Goal: Transaction & Acquisition: Book appointment/travel/reservation

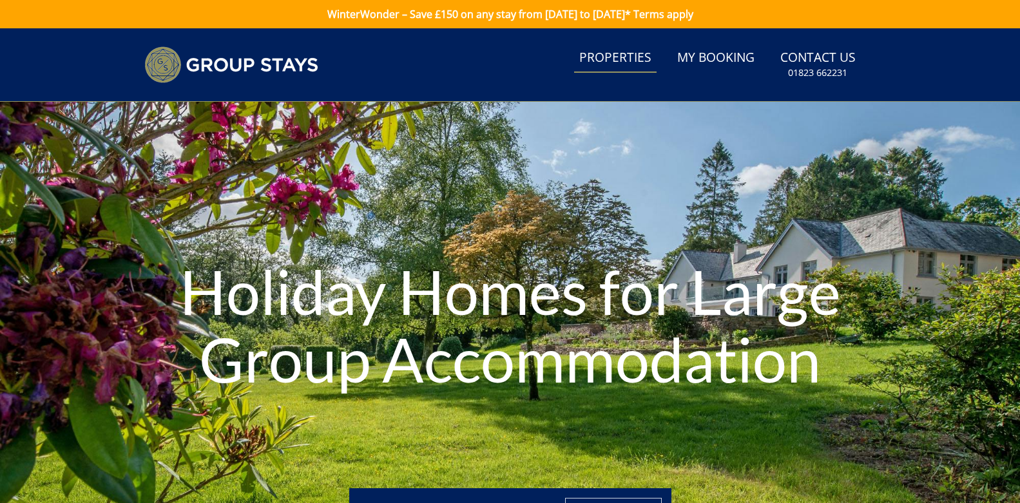
click at [627, 60] on link "Properties" at bounding box center [615, 58] width 82 height 29
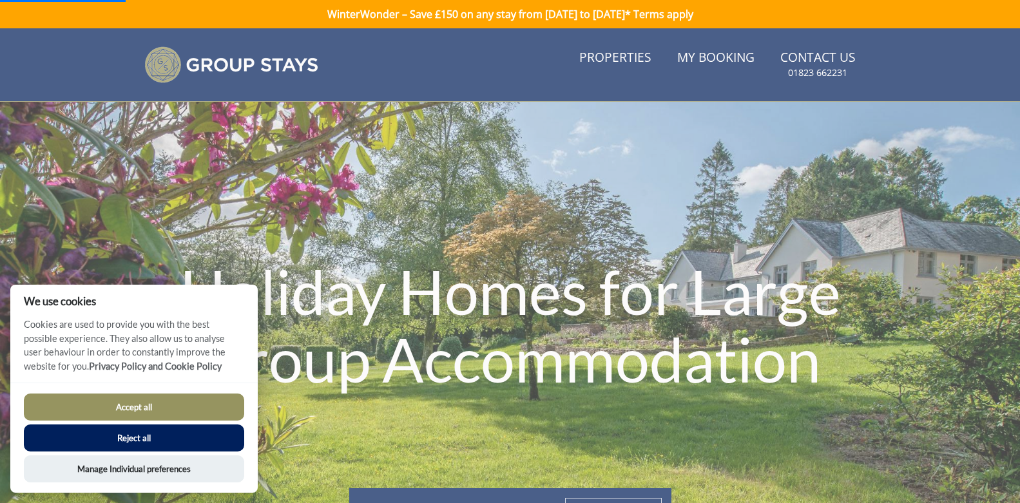
click at [111, 406] on button "Accept all" at bounding box center [134, 407] width 220 height 27
checkbox input "true"
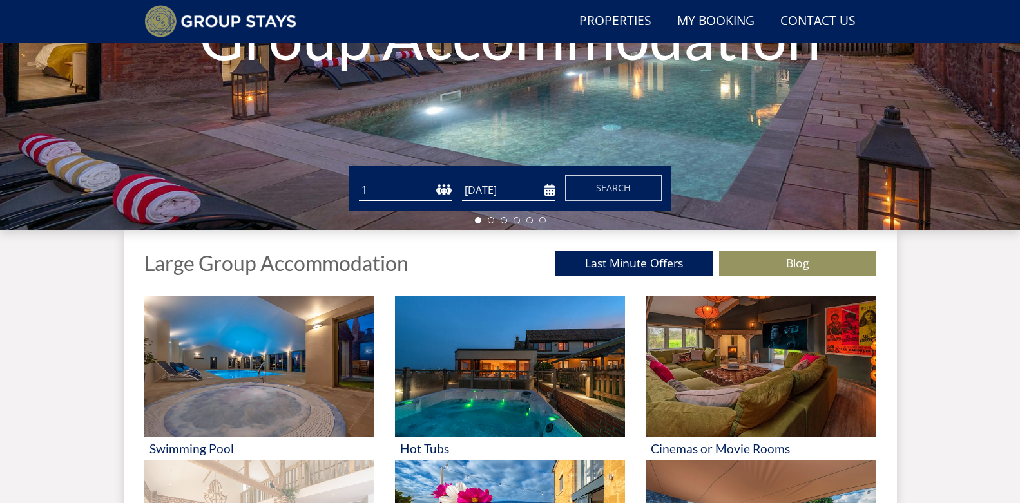
scroll to position [421, 0]
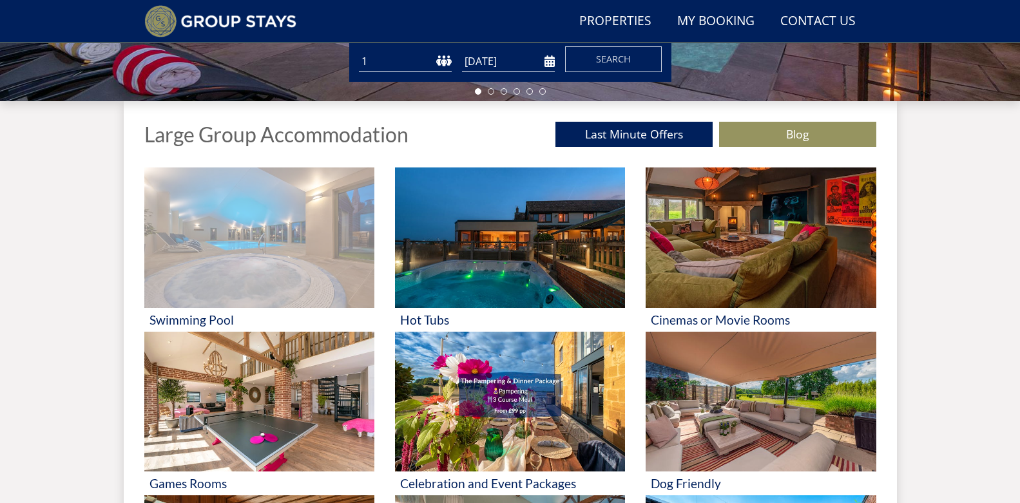
click at [222, 247] on img at bounding box center [259, 237] width 230 height 140
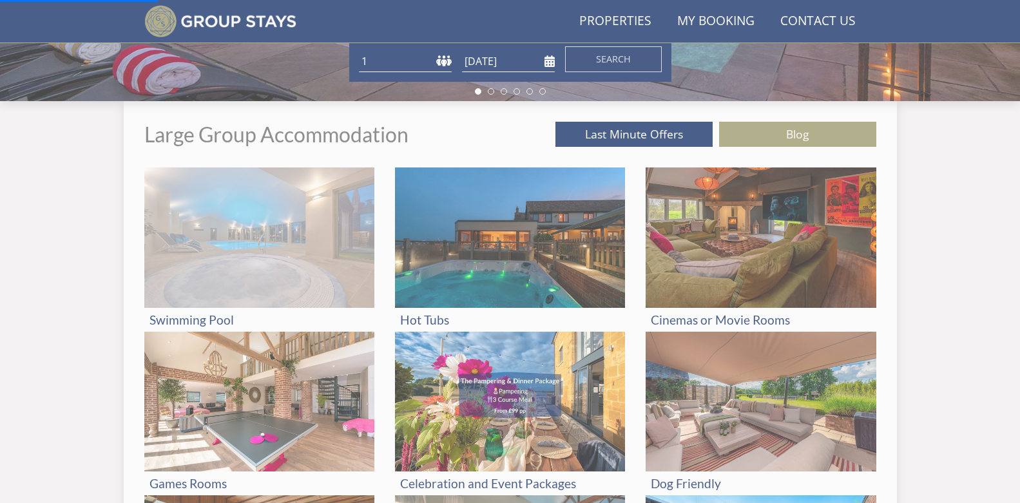
click at [282, 253] on img at bounding box center [259, 237] width 230 height 140
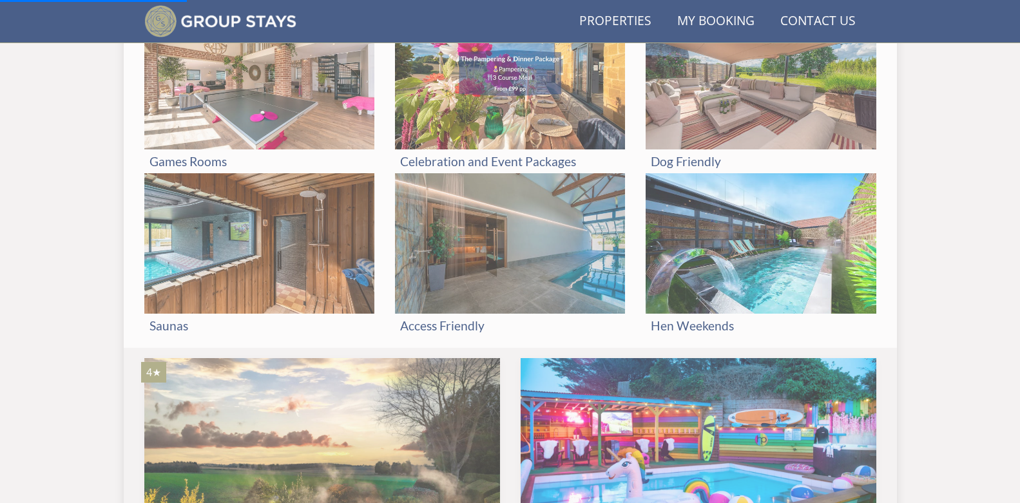
scroll to position [1001, 0]
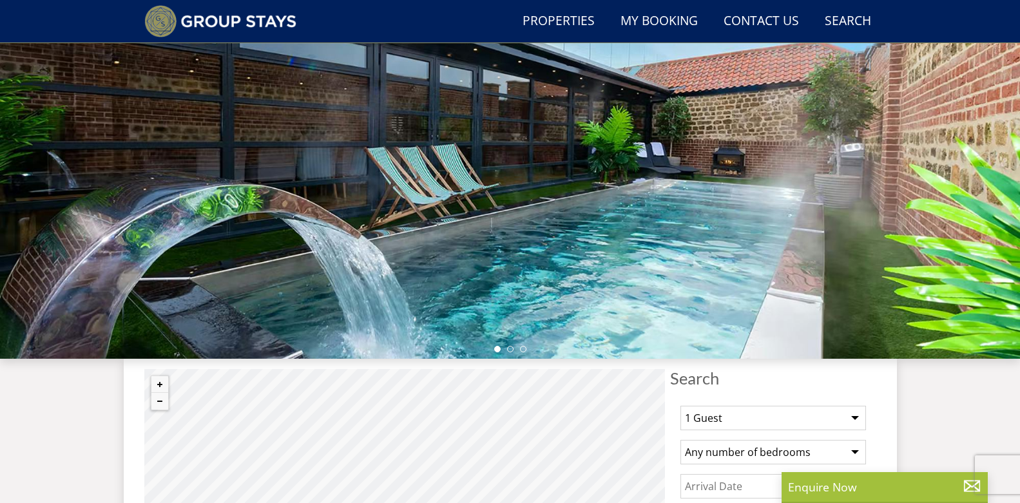
scroll to position [357, 0]
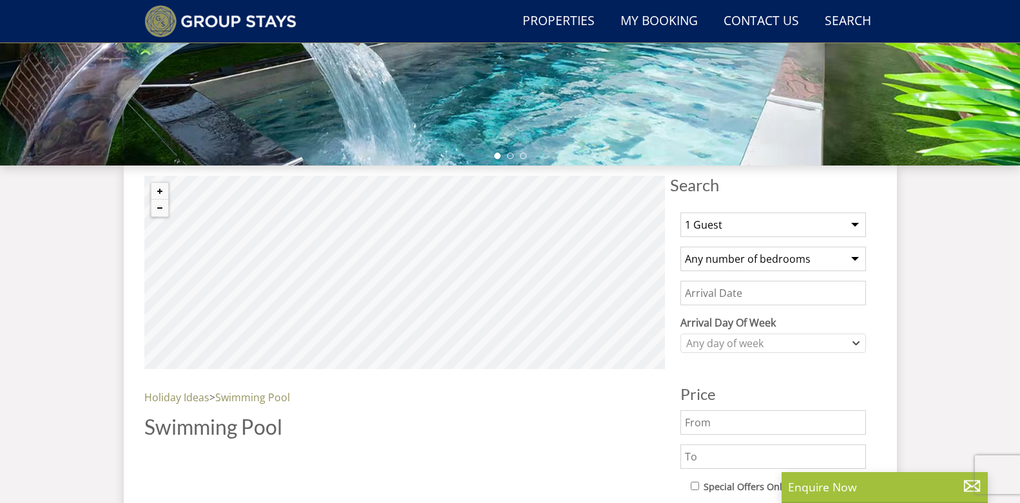
click at [743, 226] on select "1 Guest 2 Guests 3 Guests 4 Guests 5 Guests 6 Guests 7 Guests 8 Guests 9 Guests…" at bounding box center [772, 225] width 185 height 24
select select "7"
click at [680, 213] on select "1 Guest 2 Guests 3 Guests 4 Guests 5 Guests 6 Guests 7 Guests 8 Guests 9 Guests…" at bounding box center [772, 225] width 185 height 24
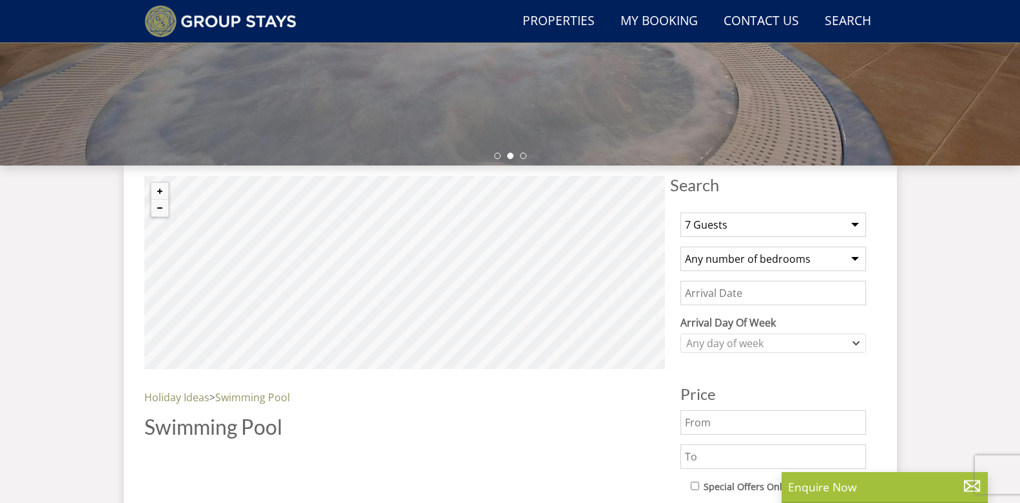
click at [790, 370] on div "1 Guest 2 Guests 3 Guests 4 Guests 5 Guests 6 Guests 7 Guests 8 Guests 9 Guests…" at bounding box center [773, 499] width 206 height 594
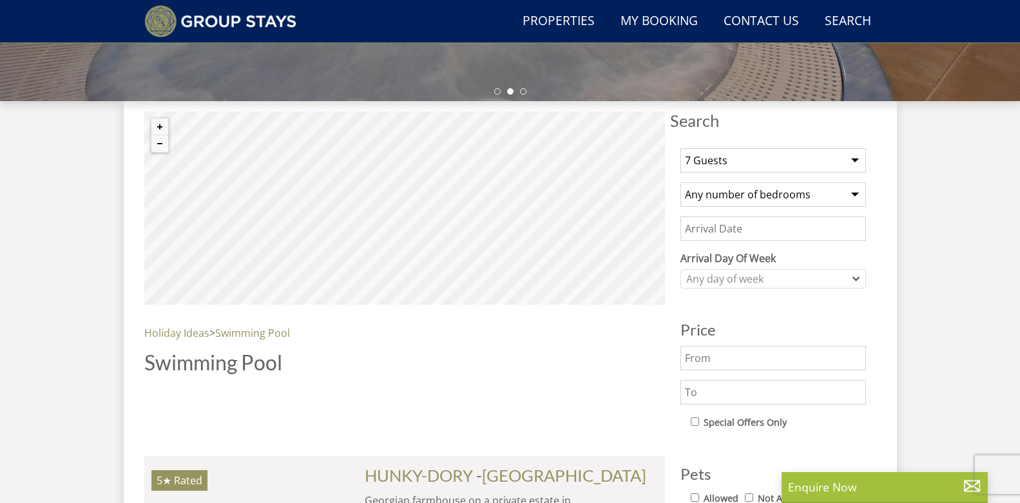
scroll to position [486, 0]
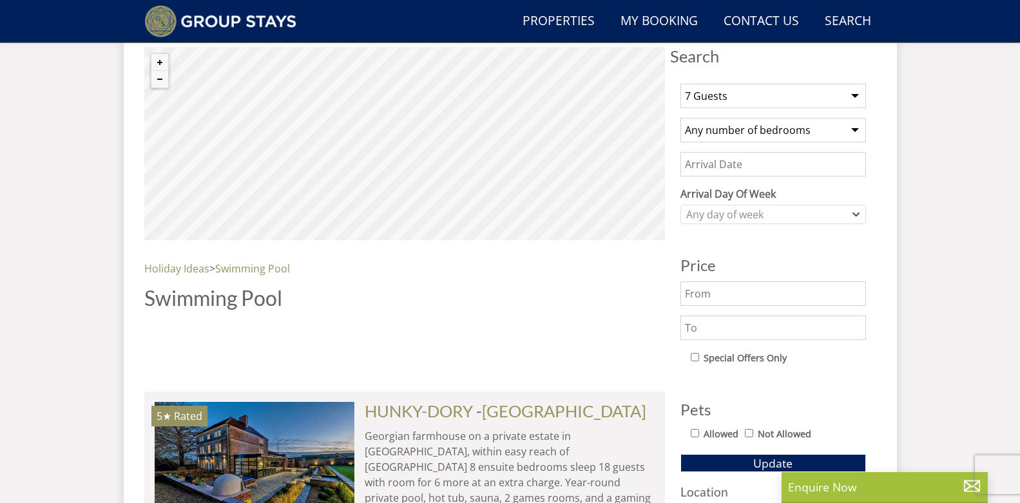
click at [695, 433] on input "Allowed" at bounding box center [694, 433] width 8 height 8
checkbox input "true"
click at [722, 133] on select "Any number of bedrooms 4 Bedrooms 5 Bedrooms 6 Bedrooms 7 Bedrooms 8 Bedrooms 9…" at bounding box center [772, 130] width 185 height 24
select select "4"
click at [680, 118] on select "Any number of bedrooms 4 Bedrooms 5 Bedrooms 6 Bedrooms 7 Bedrooms 8 Bedrooms 9…" at bounding box center [772, 130] width 185 height 24
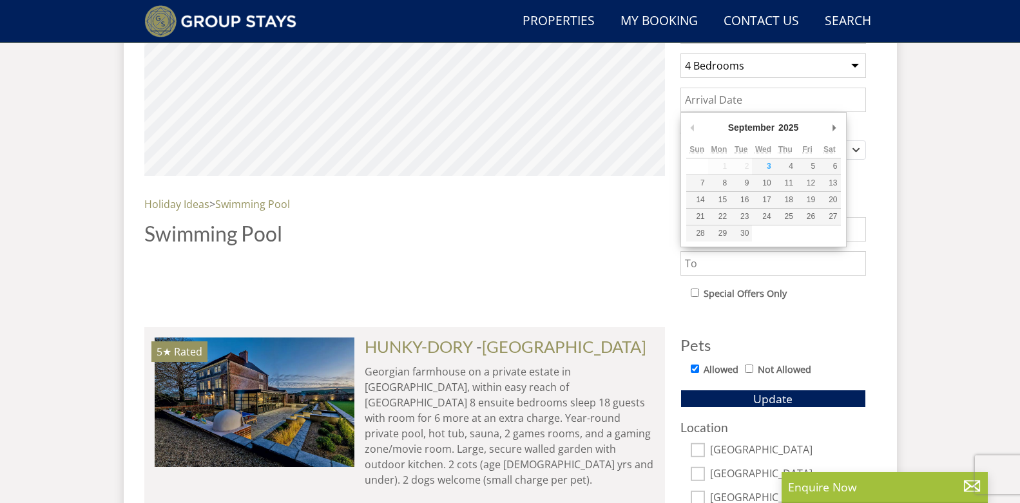
click at [734, 100] on input "Date" at bounding box center [772, 100] width 185 height 24
type input "[DATE]"
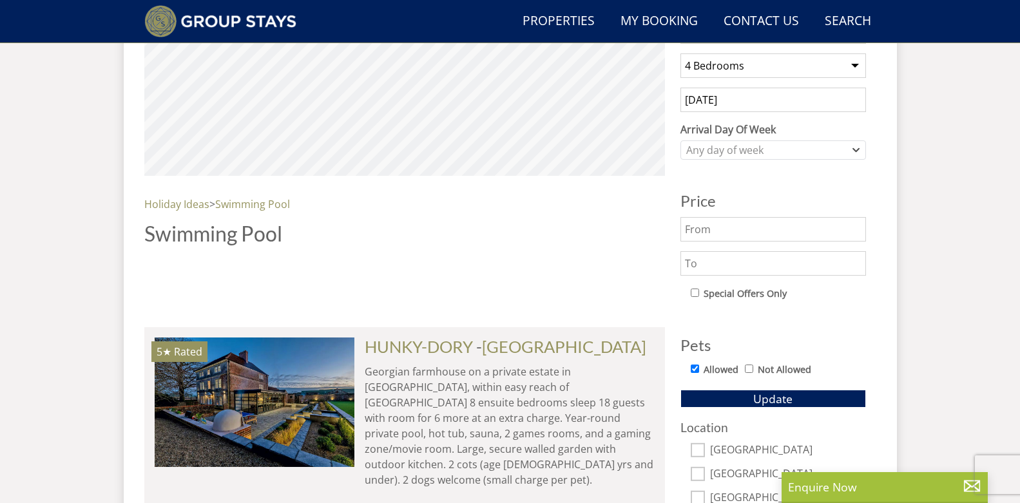
click at [847, 193] on h3 "Price" at bounding box center [772, 201] width 185 height 17
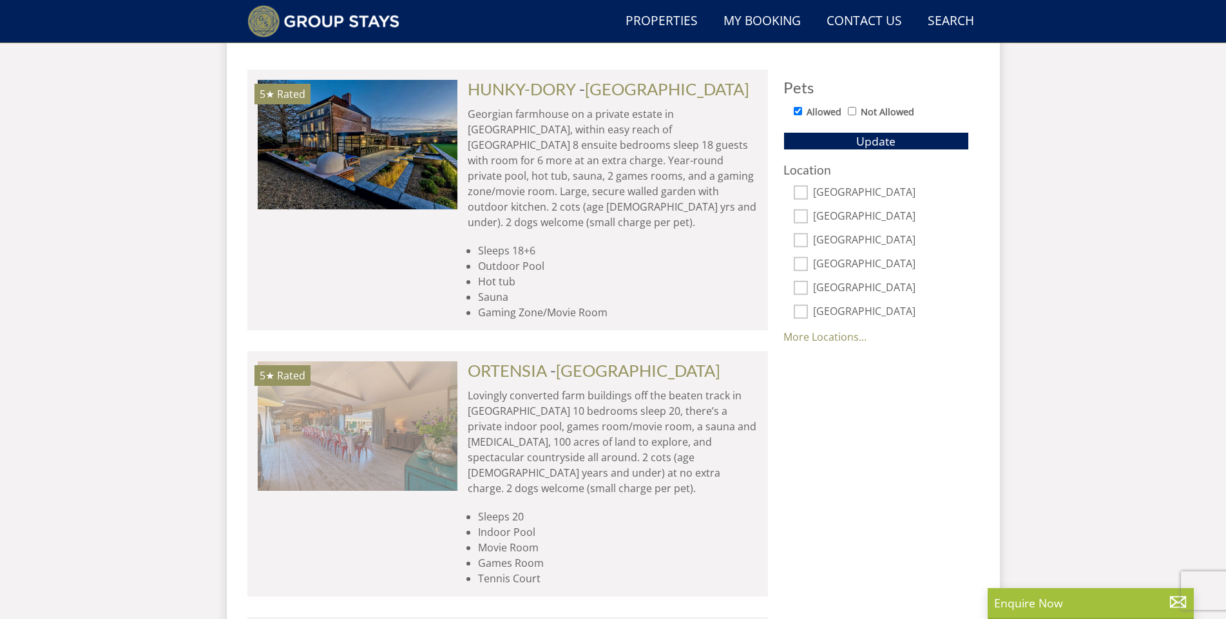
scroll to position [0, 2199]
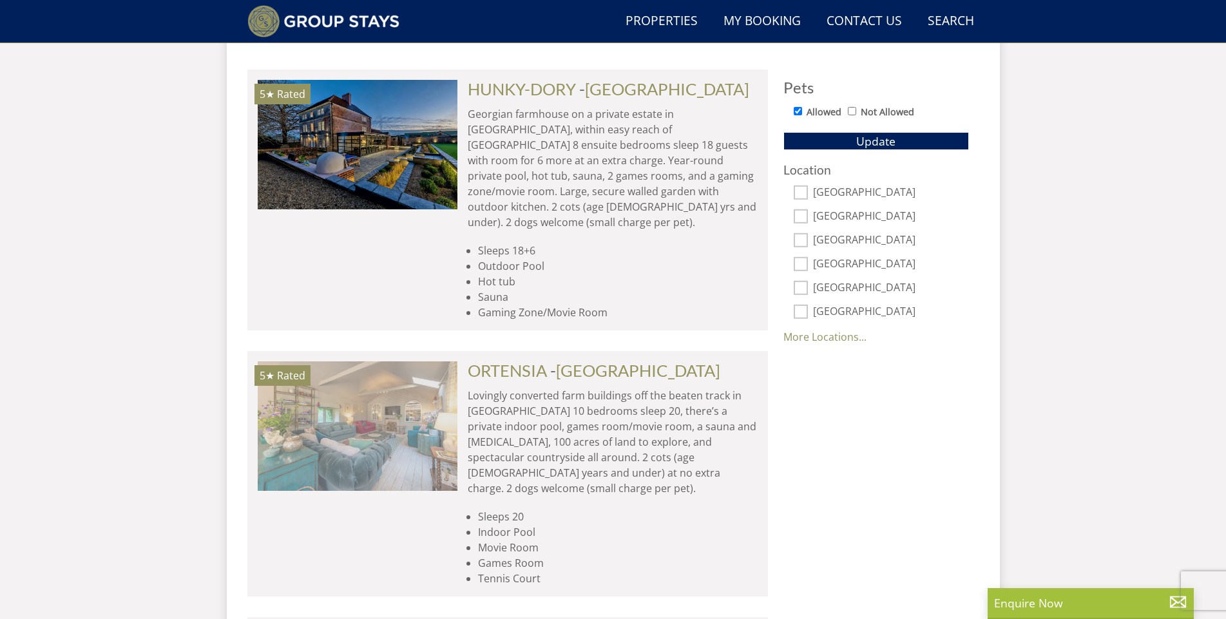
click at [394, 416] on img at bounding box center [358, 425] width 200 height 129
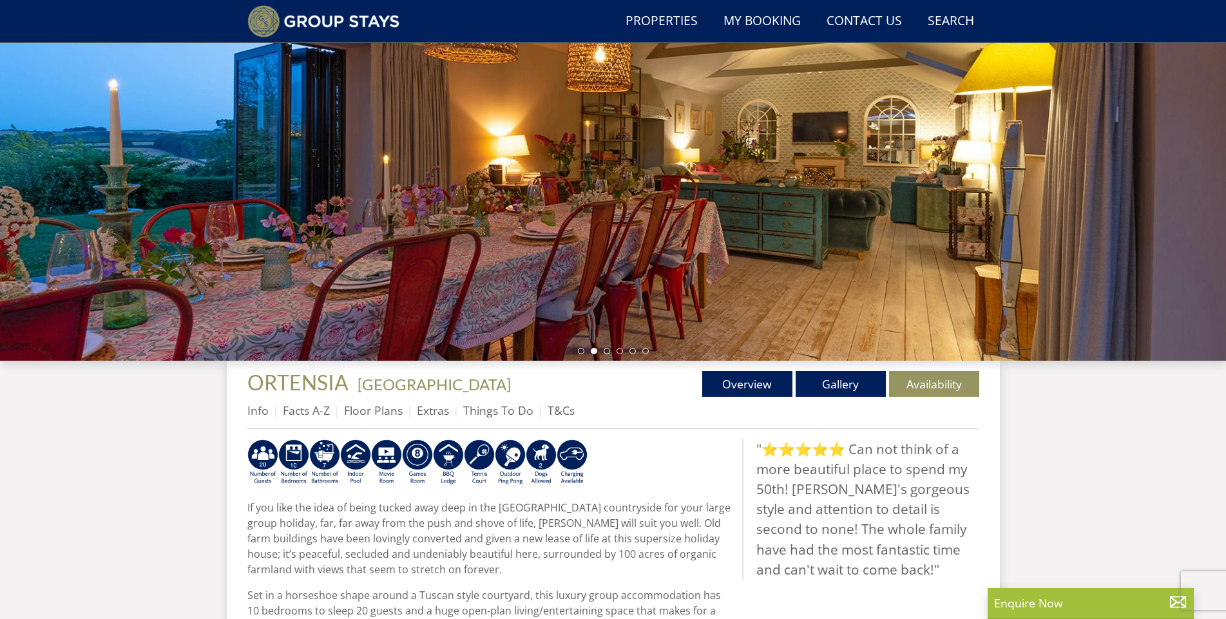
scroll to position [226, 0]
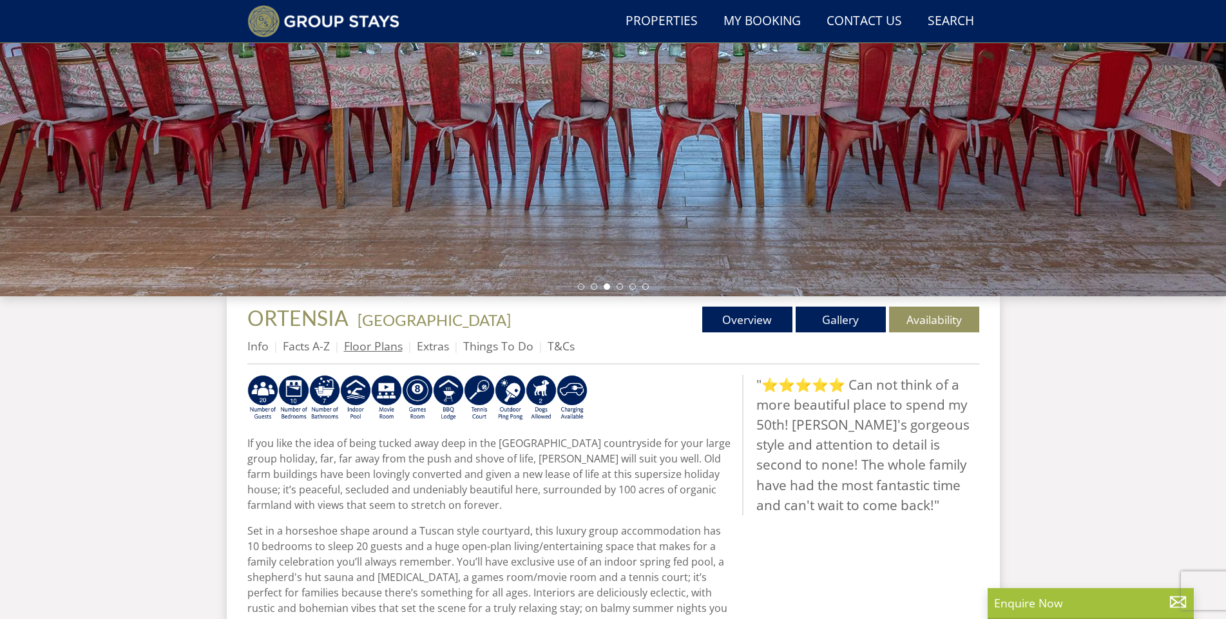
click at [381, 347] on link "Floor Plans" at bounding box center [373, 345] width 59 height 15
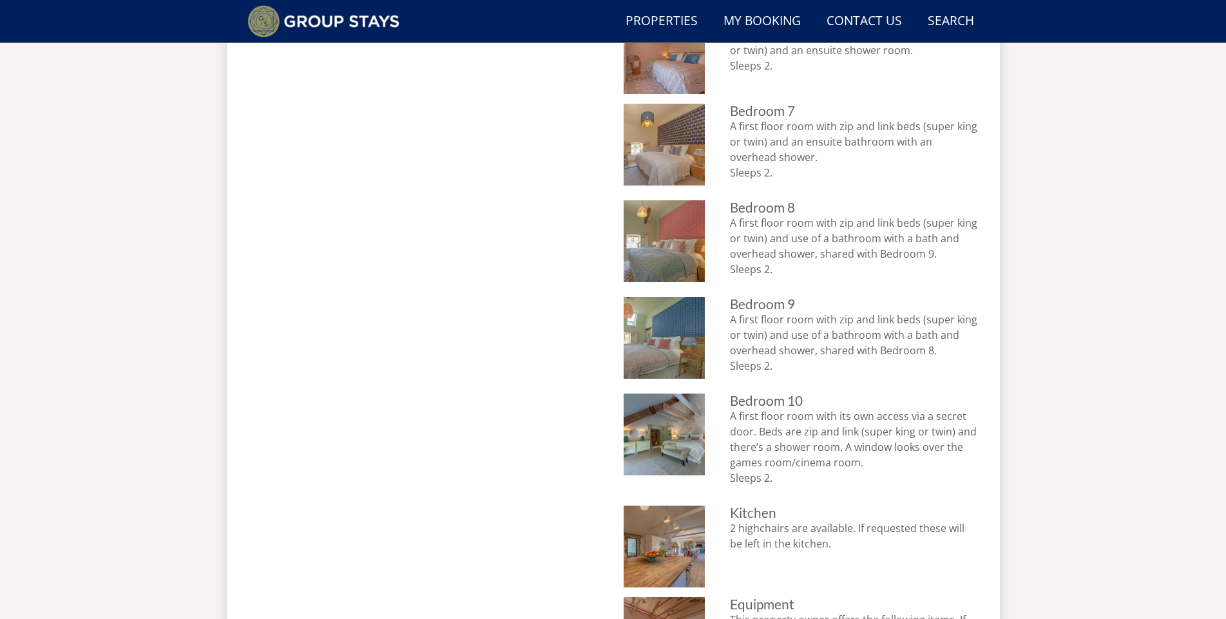
scroll to position [1387, 0]
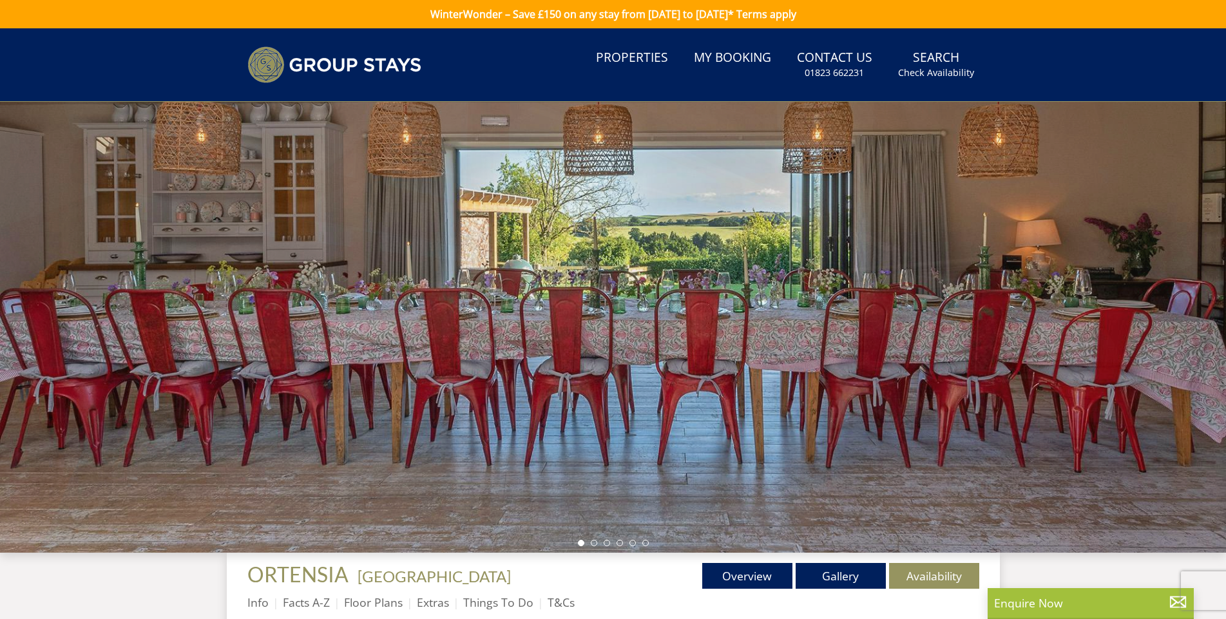
scroll to position [808, 0]
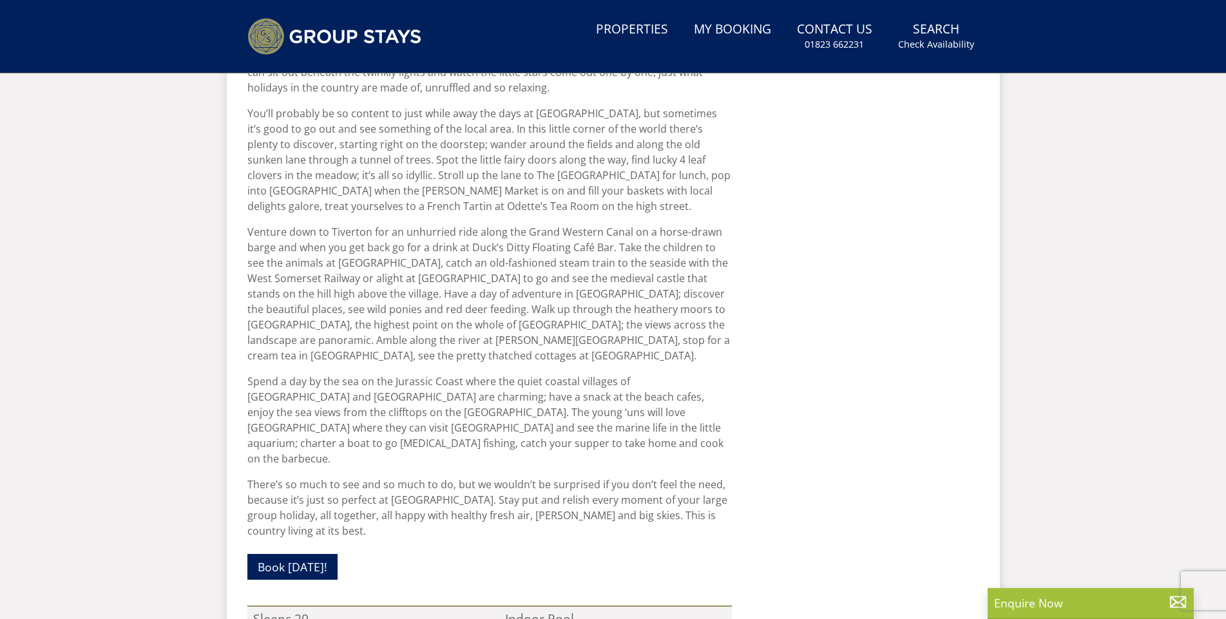
select select "7"
select select "4"
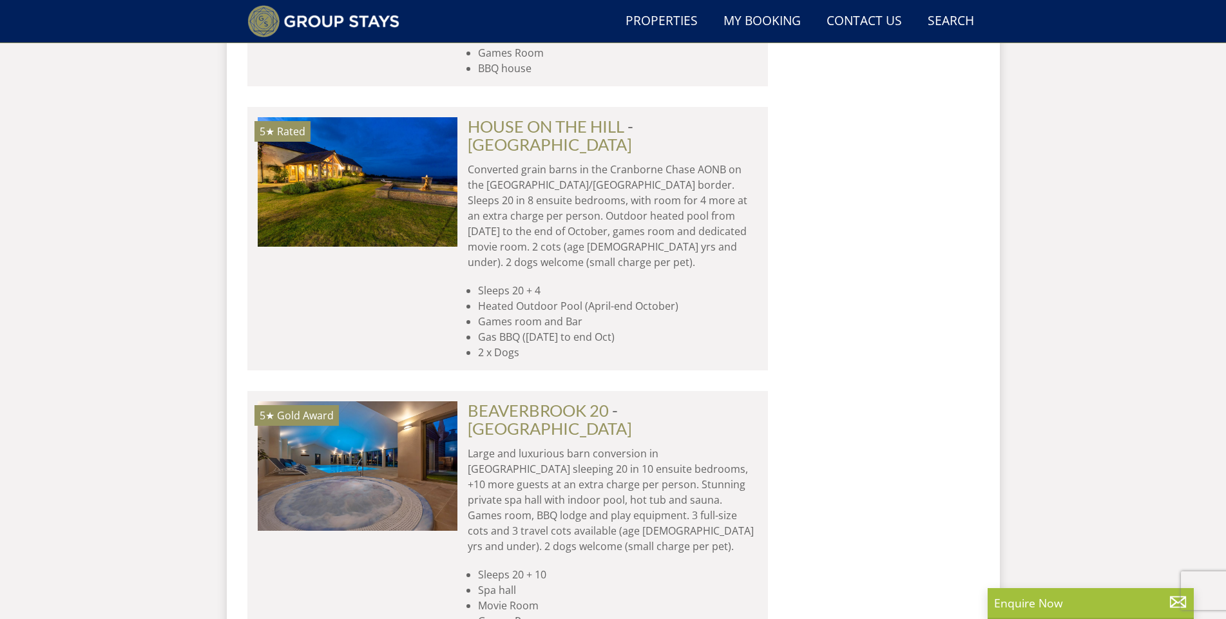
scroll to position [2675, 0]
